Goal: Obtain resource: Download file/media

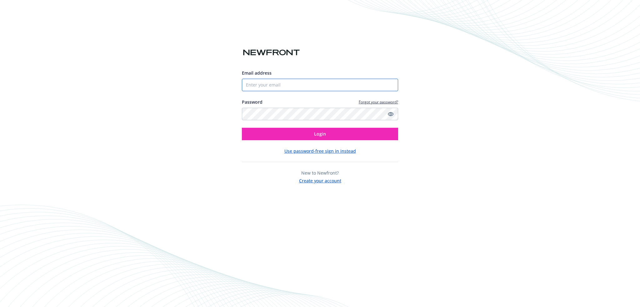
click at [262, 81] on input "Email address" at bounding box center [320, 85] width 156 height 12
type input "[PERSON_NAME][EMAIL_ADDRESS][PERSON_NAME][DOMAIN_NAME]"
click at [242, 128] on button "Login" at bounding box center [320, 134] width 156 height 12
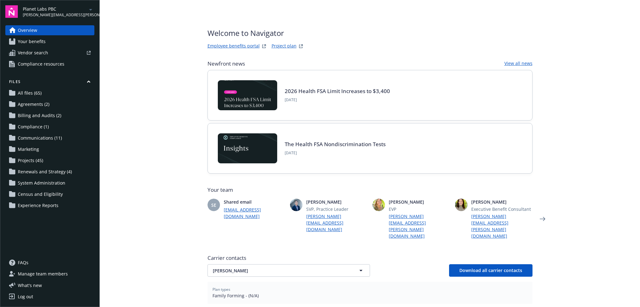
click at [92, 12] on icon "arrowDropDown" at bounding box center [90, 9] width 7 height 7
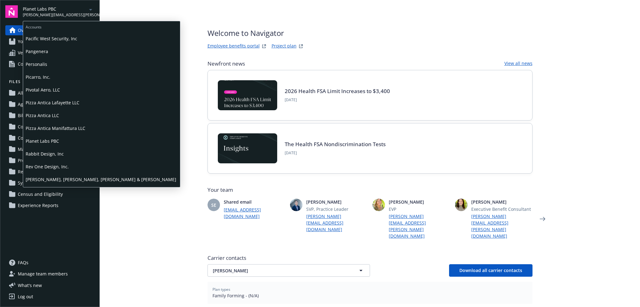
scroll to position [500, 0]
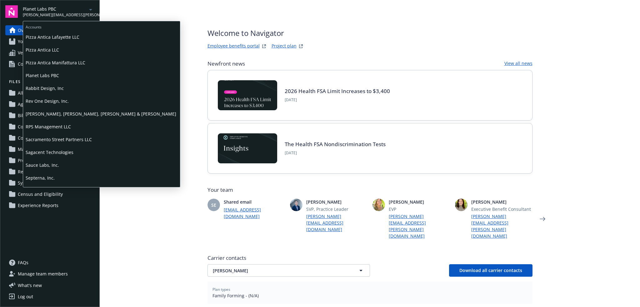
click at [60, 182] on span "Septerna, Inc." at bounding box center [102, 177] width 152 height 13
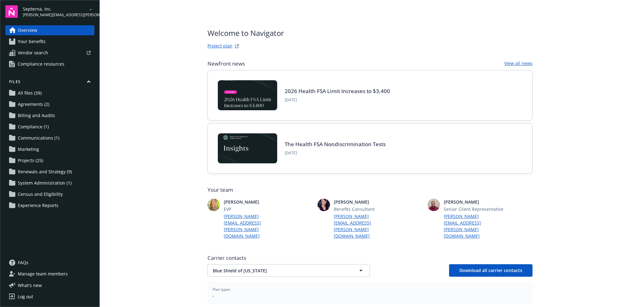
click at [52, 95] on link "All files (39)" at bounding box center [49, 93] width 89 height 10
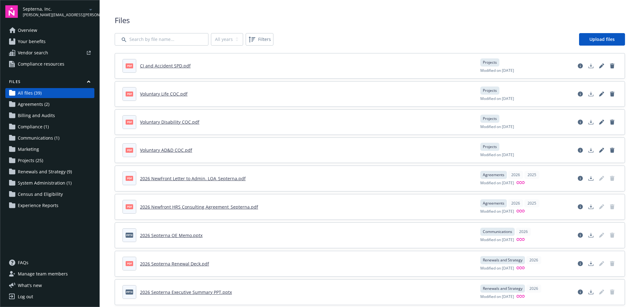
click at [150, 63] on link "CI and Accident SPD.pdf" at bounding box center [165, 66] width 51 height 6
click at [174, 95] on link "Voluntary Life COC.pdf" at bounding box center [163, 94] width 47 height 6
click at [170, 122] on link "Voluntary Disability COC.pdf" at bounding box center [169, 122] width 59 height 6
click at [167, 149] on link "Voluntary AD&D COC.pdf" at bounding box center [166, 150] width 52 height 6
